Goal: Task Accomplishment & Management: Complete application form

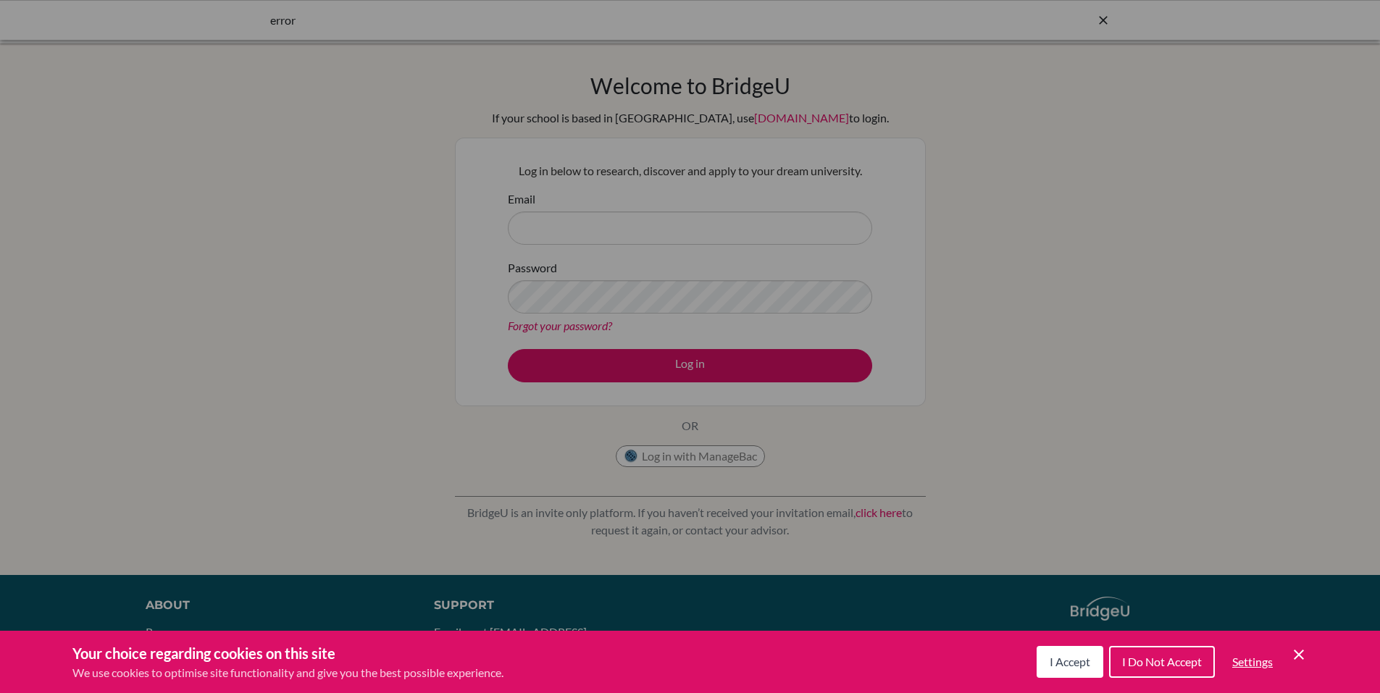
click at [1065, 658] on span "I Accept" at bounding box center [1069, 662] width 41 height 14
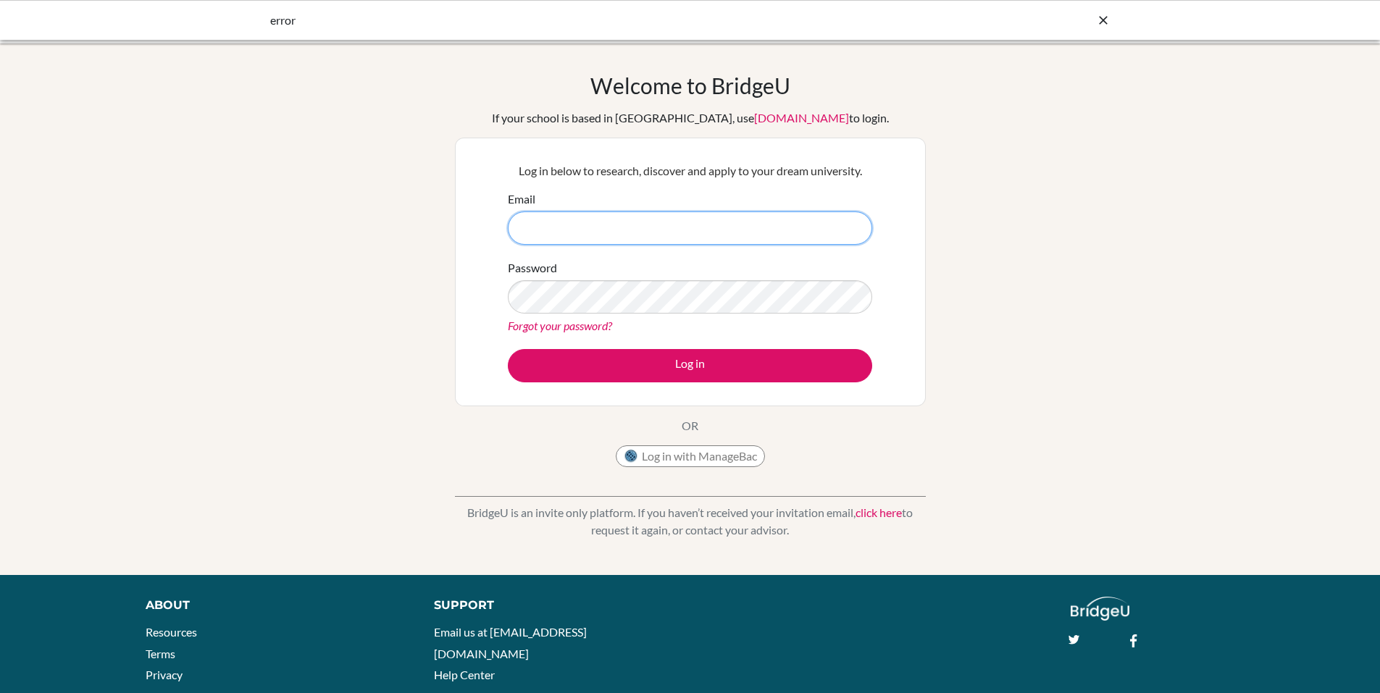
click at [577, 232] on input "Email" at bounding box center [690, 227] width 364 height 33
click at [574, 322] on link "Forgot your password?" at bounding box center [560, 326] width 104 height 14
click at [585, 229] on input "Email" at bounding box center [690, 227] width 364 height 33
click at [882, 516] on link "click here" at bounding box center [878, 513] width 46 height 14
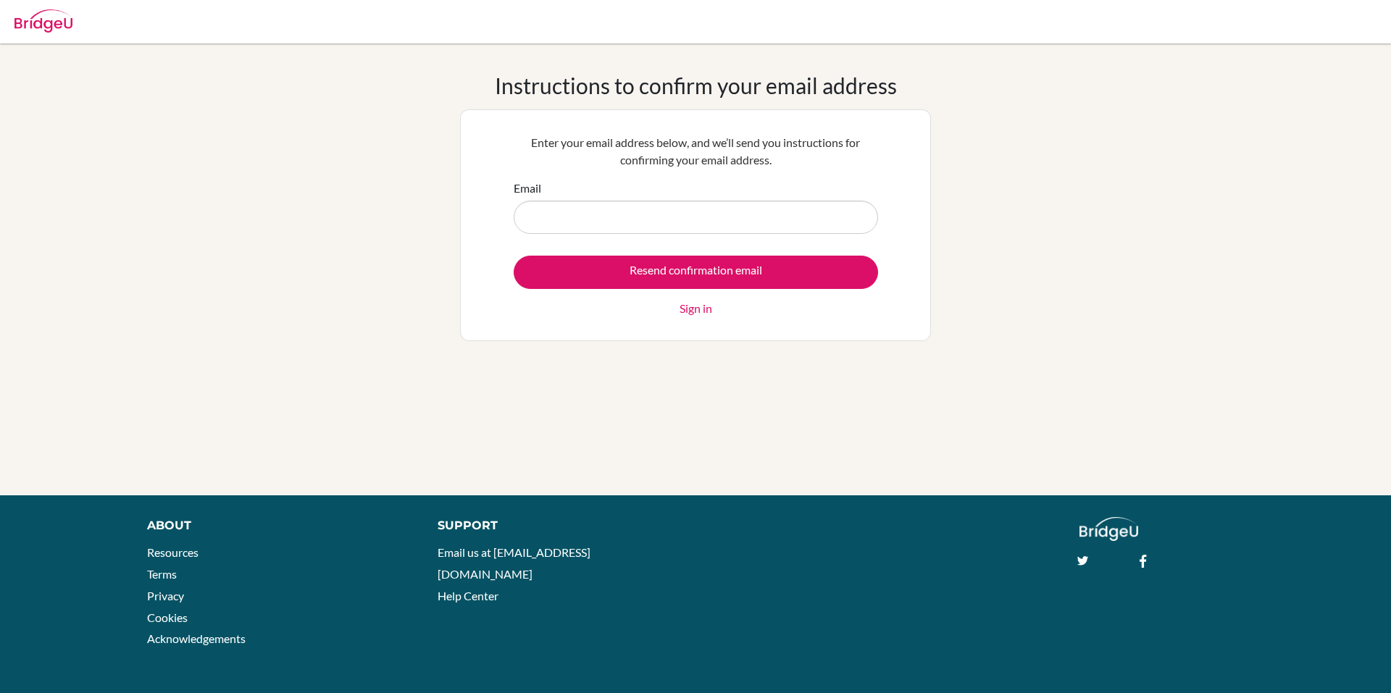
click at [571, 216] on input "Email" at bounding box center [695, 217] width 364 height 33
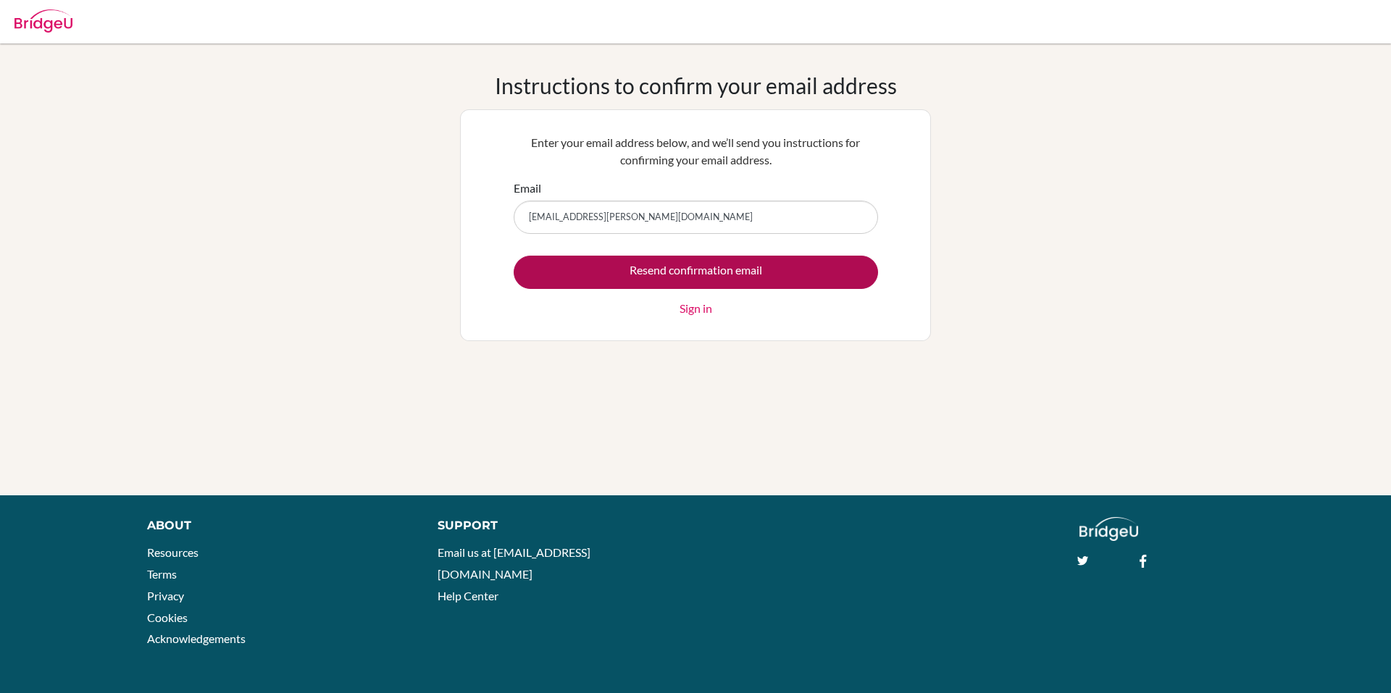
type input "vanschooneveld.jason@primacy.org.tw"
click at [727, 276] on input "Resend confirmation email" at bounding box center [695, 272] width 364 height 33
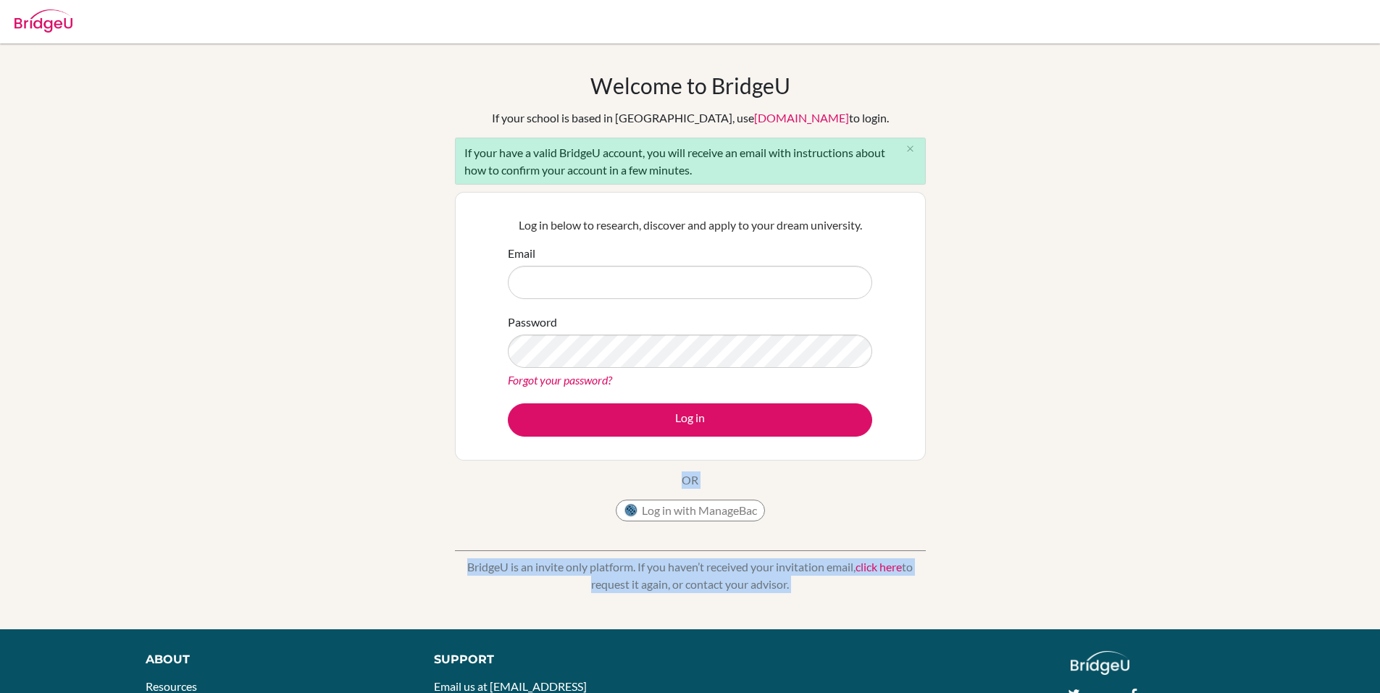
drag, startPoint x: 555, startPoint y: 557, endPoint x: 978, endPoint y: 632, distance: 430.3
click at [978, 632] on body "Your browser is not supported by BridgeU. Please use Internet Explorer 11+, or …" at bounding box center [690, 346] width 1380 height 693
click at [430, 562] on div "Welcome to BridgeU If your school is based in China, use app.bridge-u.com.cn to…" at bounding box center [690, 336] width 1380 height 528
